Goal: Task Accomplishment & Management: Manage account settings

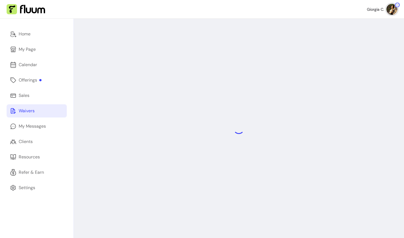
select select "*"
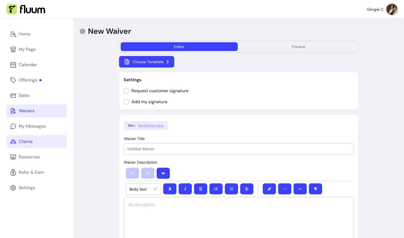
click at [22, 141] on div "Clients" at bounding box center [26, 142] width 14 height 7
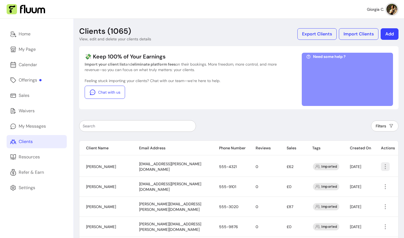
click at [384, 166] on icon "button" at bounding box center [385, 167] width 7 height 7
click at [365, 178] on span "Amend" at bounding box center [364, 179] width 40 height 5
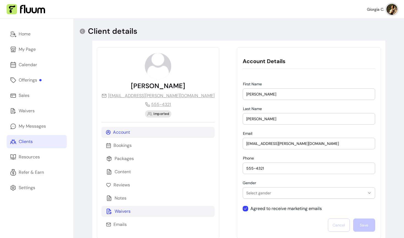
click at [118, 210] on p "Waivers" at bounding box center [123, 211] width 16 height 7
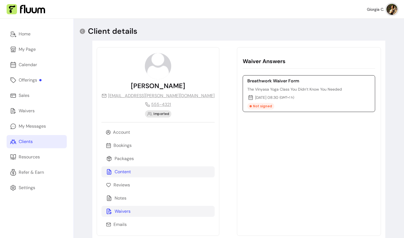
click at [131, 176] on div "Content" at bounding box center [157, 172] width 113 height 11
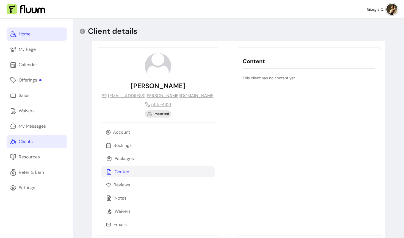
click at [29, 39] on link "Home" at bounding box center [37, 33] width 60 height 13
